Goal: Task Accomplishment & Management: Complete application form

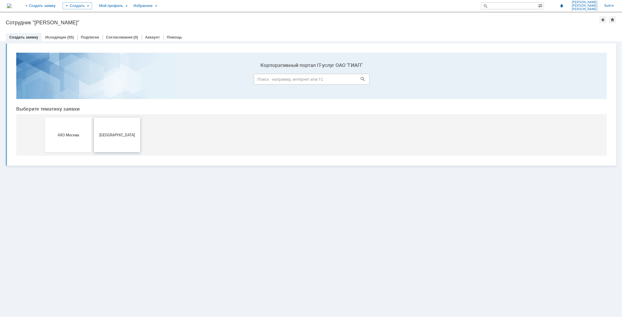
click at [118, 128] on button "[GEOGRAPHIC_DATA]" at bounding box center [117, 134] width 46 height 35
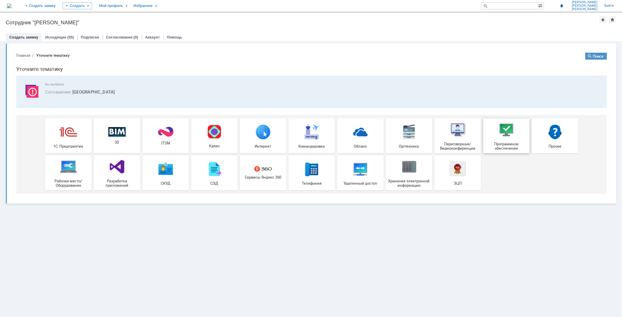
click at [502, 144] on span "Программное обеспечение" at bounding box center [506, 146] width 43 height 9
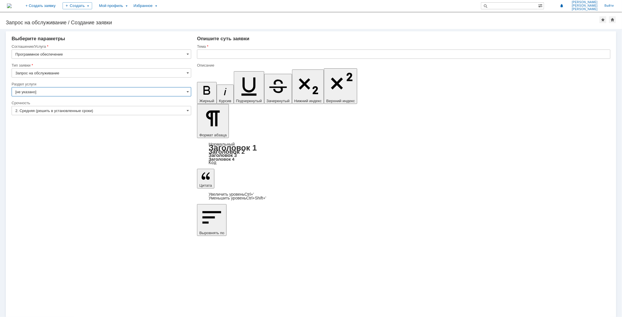
click at [96, 89] on input "[не указано]" at bounding box center [102, 91] width 180 height 9
click at [72, 239] on div "Внимание! Выберите параметры Соглашение/Услуга Программное обеспечение Тип заяв…" at bounding box center [311, 173] width 622 height 288
type input "[не указано]"
click at [253, 56] on input "text" at bounding box center [403, 54] width 413 height 9
click at [243, 54] on input "text" at bounding box center [403, 54] width 413 height 9
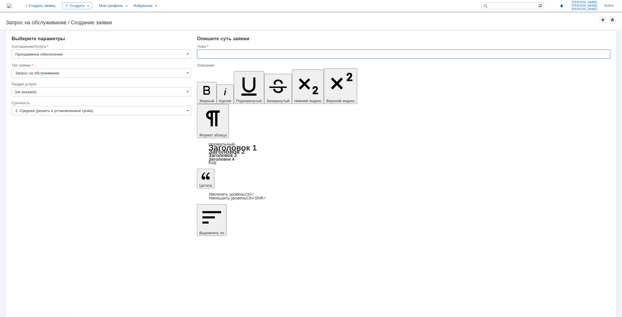
click at [242, 54] on input "text" at bounding box center [403, 54] width 413 height 9
type input "Ф"
type input "Adobe acrobat"
